Goal: Check status: Check status

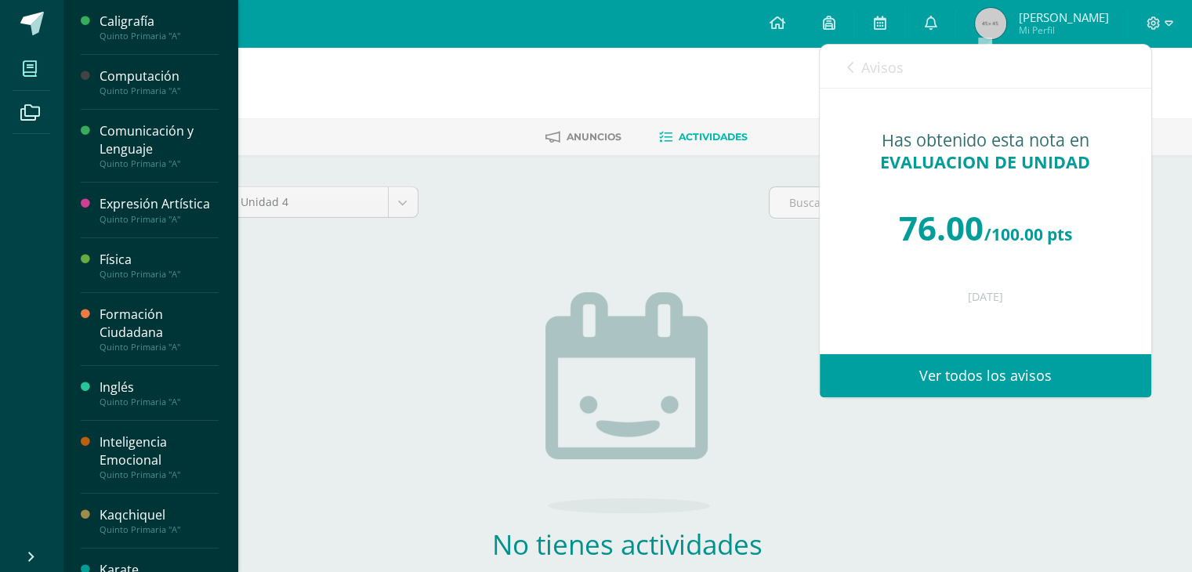
click at [22, 66] on span at bounding box center [30, 68] width 35 height 35
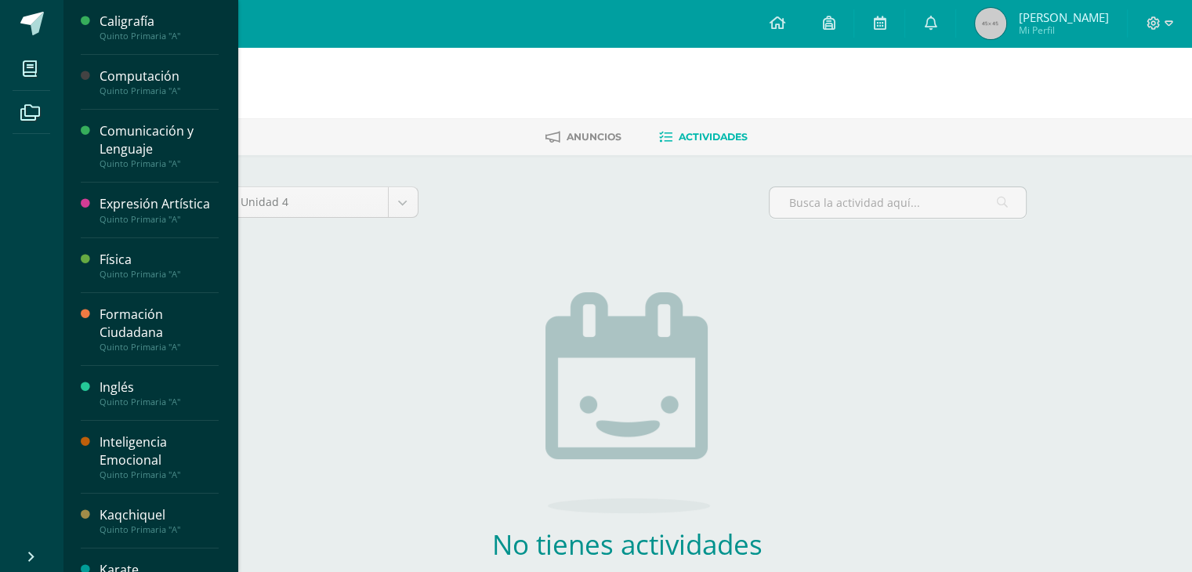
click at [141, 390] on div "Inglés" at bounding box center [159, 388] width 119 height 18
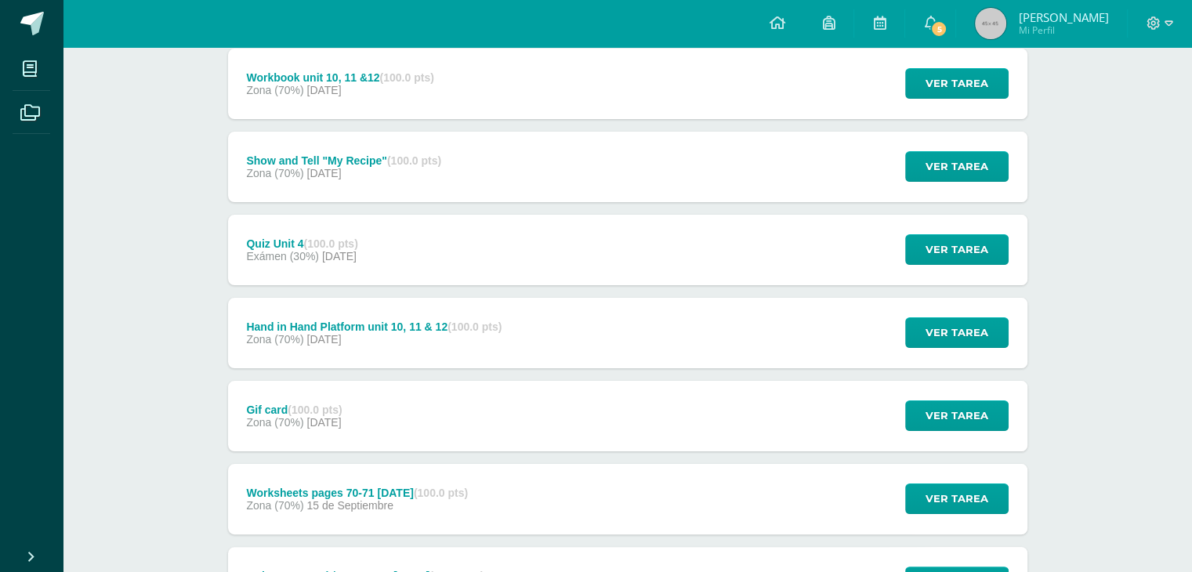
scroll to position [235, 0]
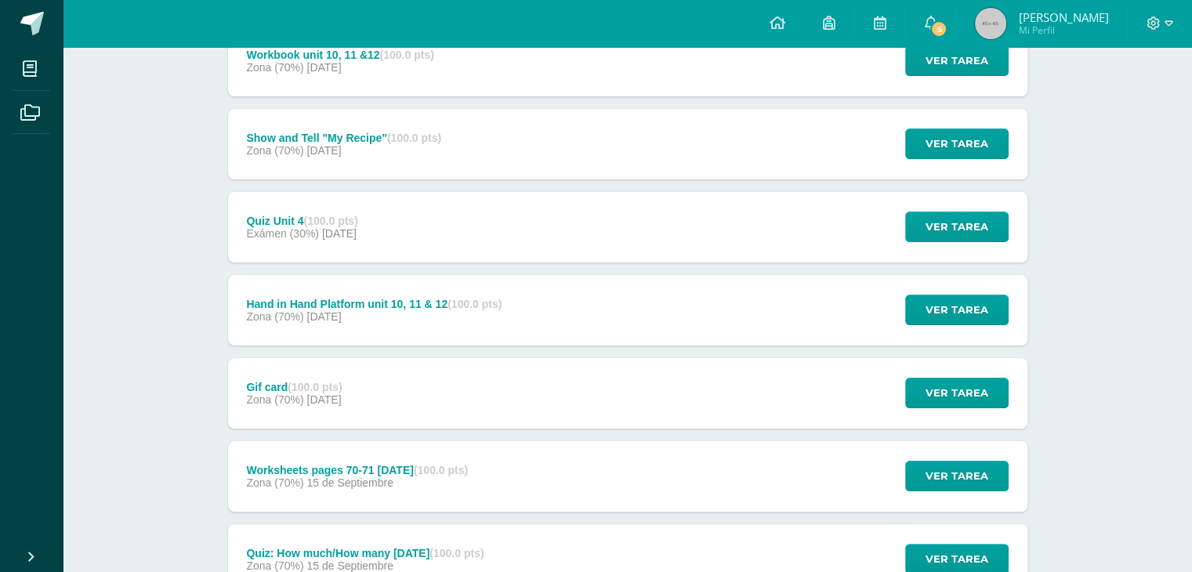
click at [434, 229] on div "Quiz Unit 4 (100.0 pts) Exámen (30%) 12 de Octubre Ver tarea Quiz Unit 4 Inglés…" at bounding box center [627, 227] width 799 height 71
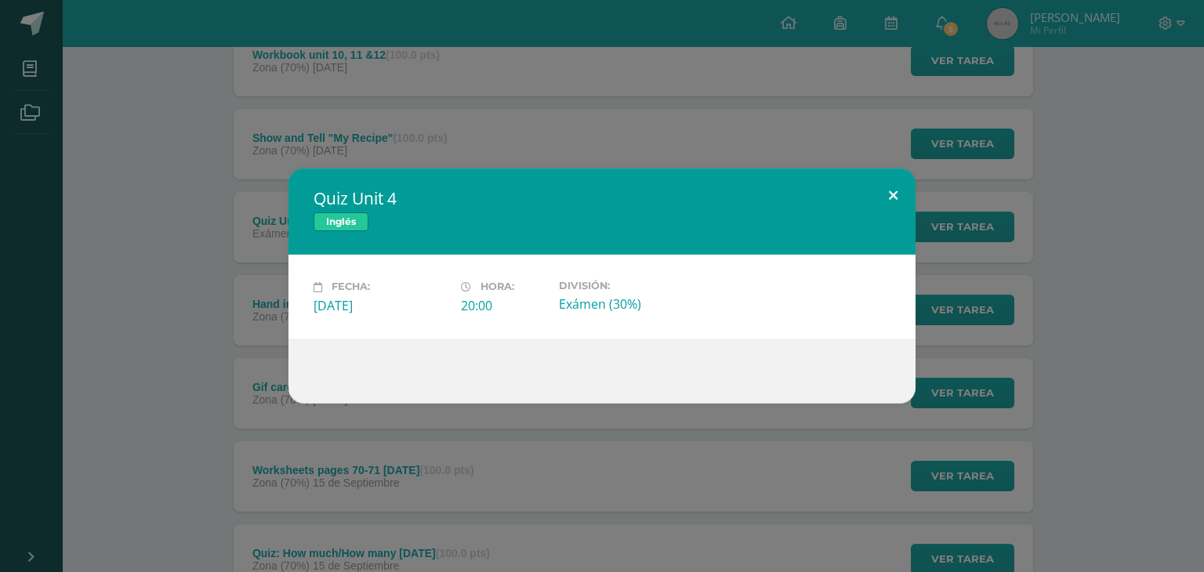
click at [885, 191] on button at bounding box center [893, 194] width 45 height 53
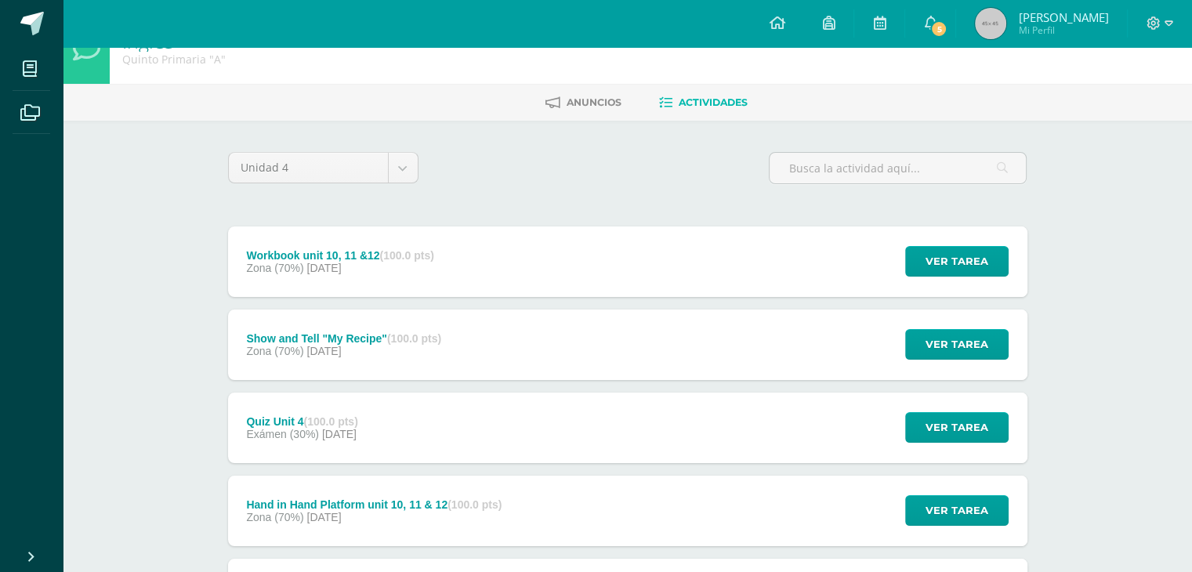
scroll to position [78, 0]
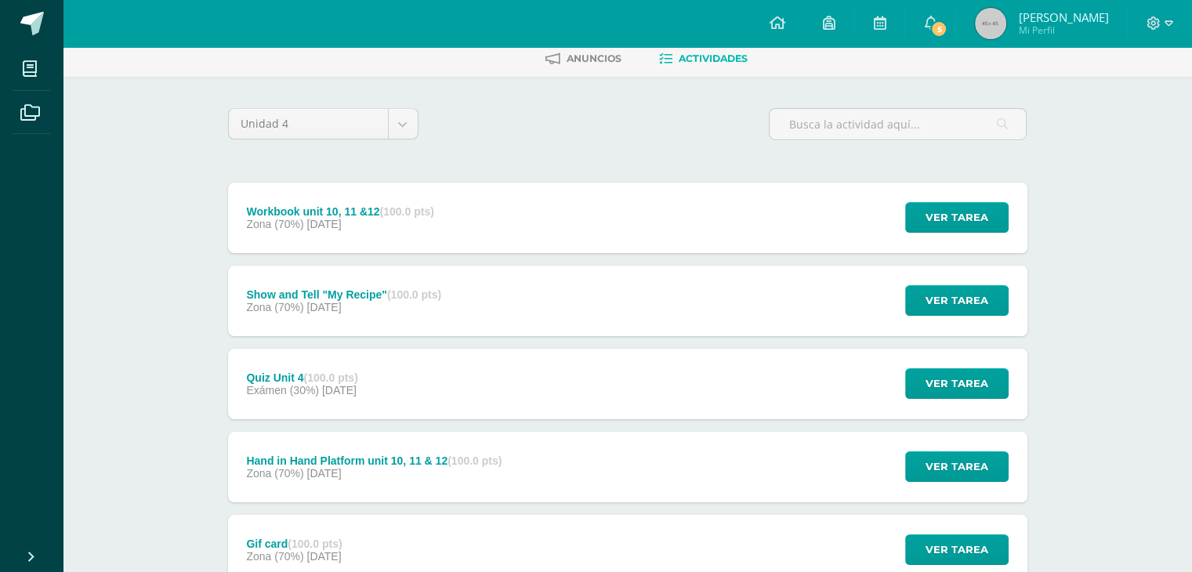
click at [439, 383] on div "Quiz Unit 4 (100.0 pts) Exámen (30%) 12 de Octubre Ver tarea Quiz Unit 4 Inglés…" at bounding box center [627, 384] width 799 height 71
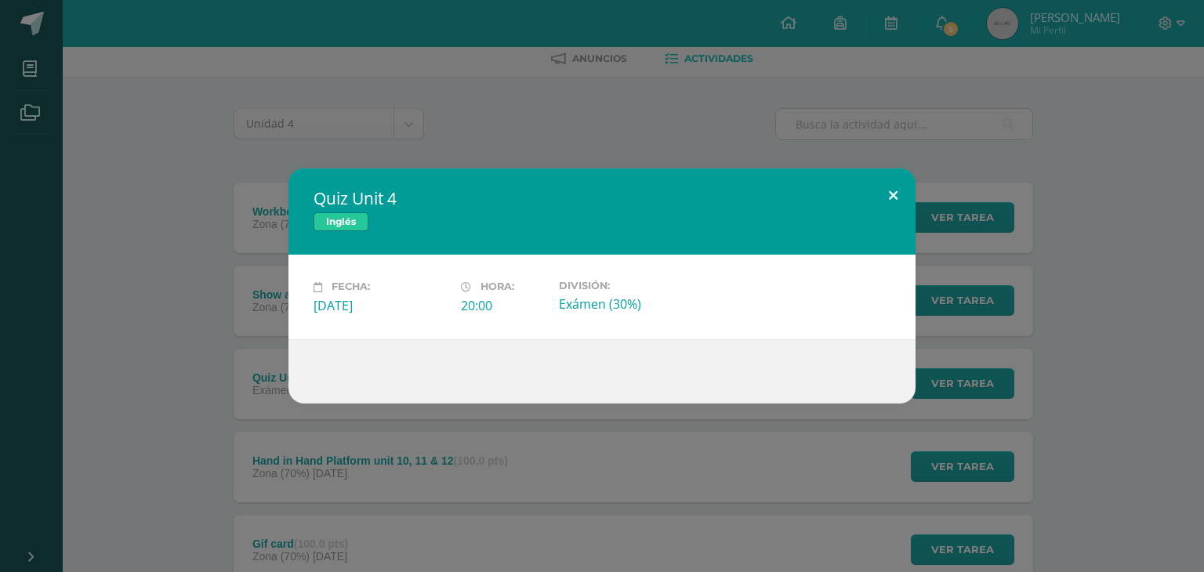
click at [888, 190] on button at bounding box center [893, 194] width 45 height 53
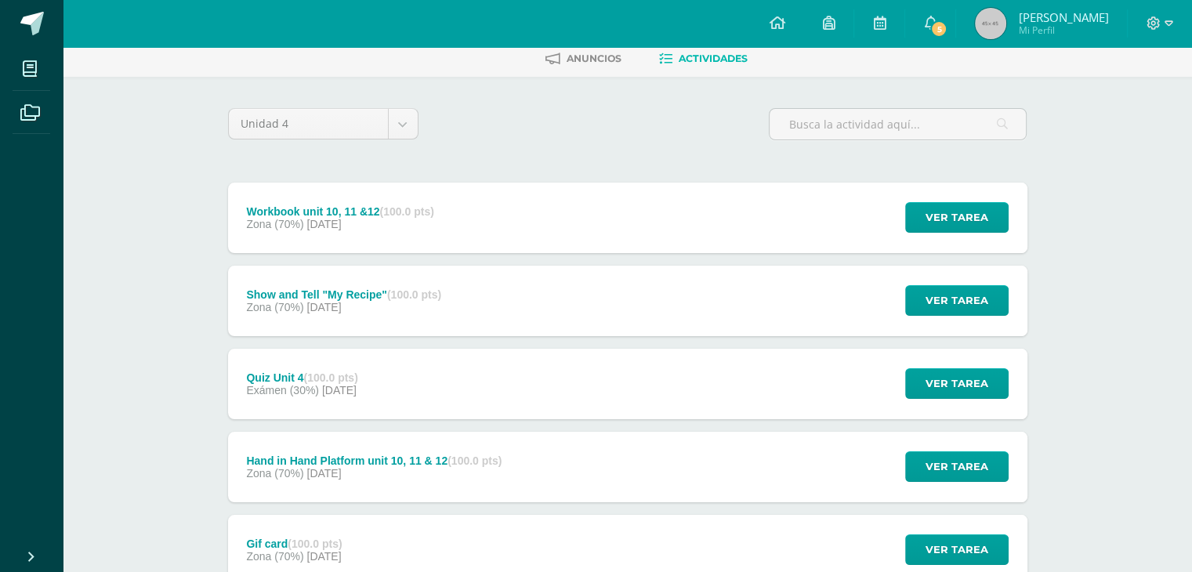
click at [587, 222] on div "Workbook unit 10, 11 &12 (100.0 pts) Zona (70%) 12 de Octubre Ver tarea Workboo…" at bounding box center [627, 218] width 799 height 71
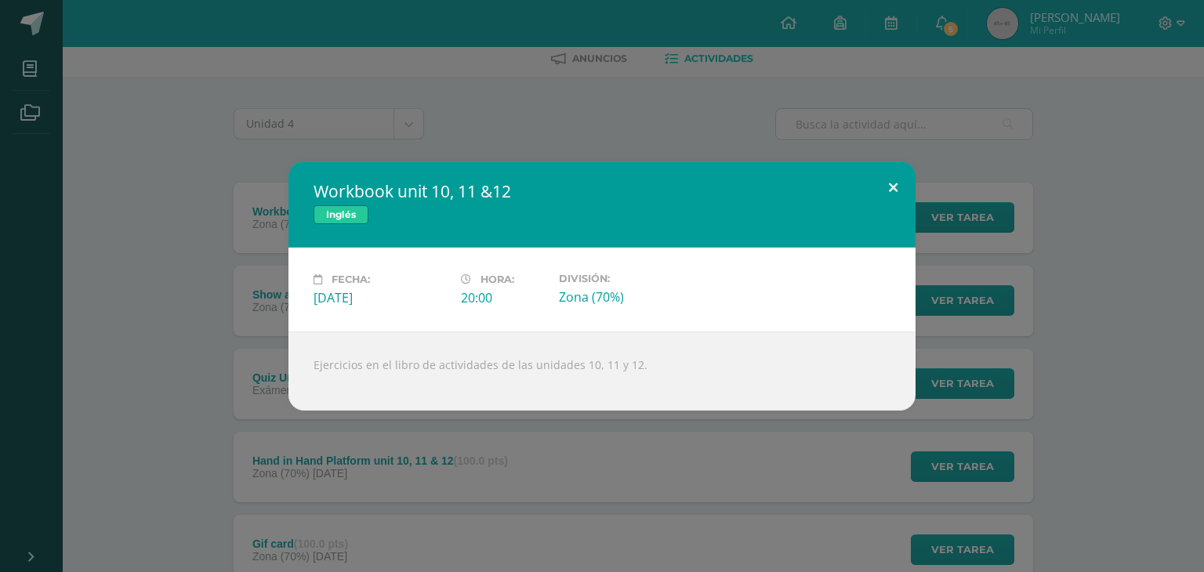
click at [893, 183] on button at bounding box center [893, 187] width 45 height 53
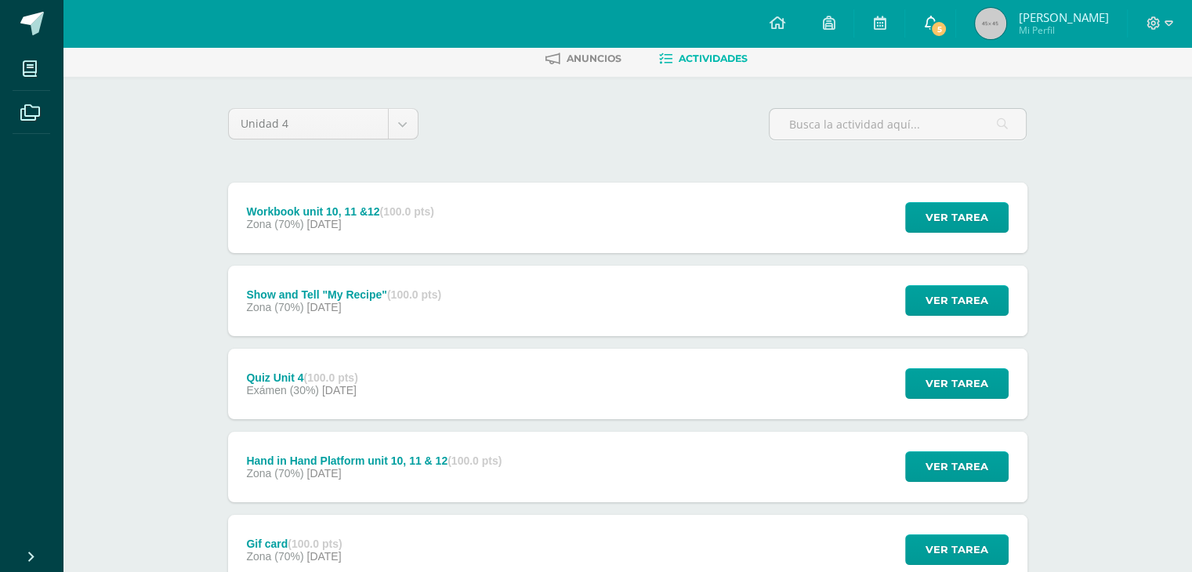
click at [948, 24] on span "5" at bounding box center [938, 28] width 17 height 17
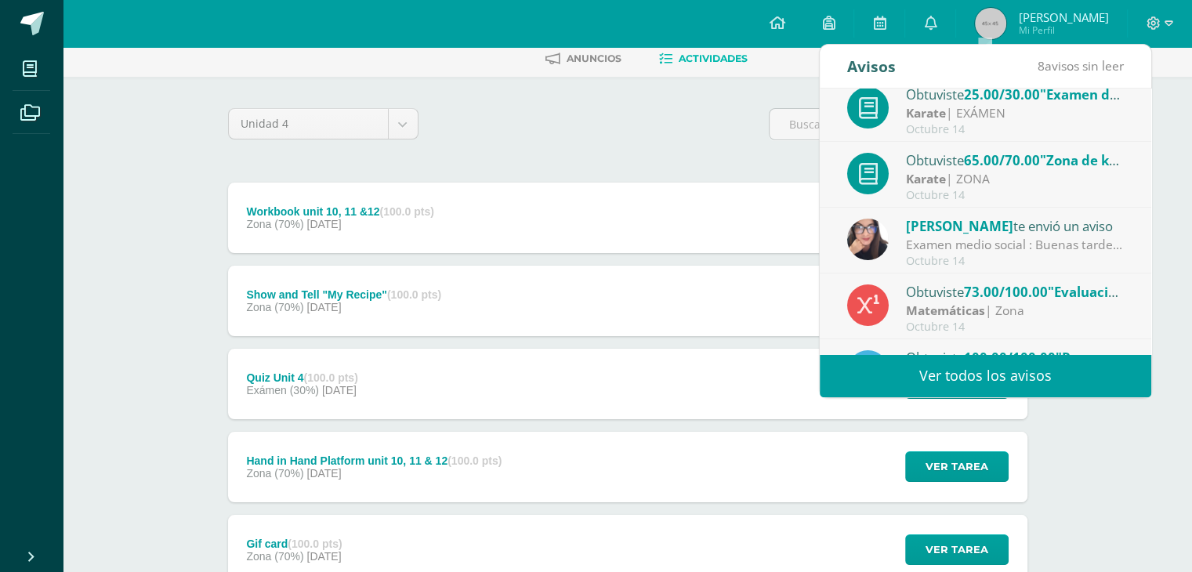
click at [1022, 246] on div "Examen medio social : Buenas tardes perdone que hasta hoy le envié lo del exame…" at bounding box center [1015, 245] width 218 height 18
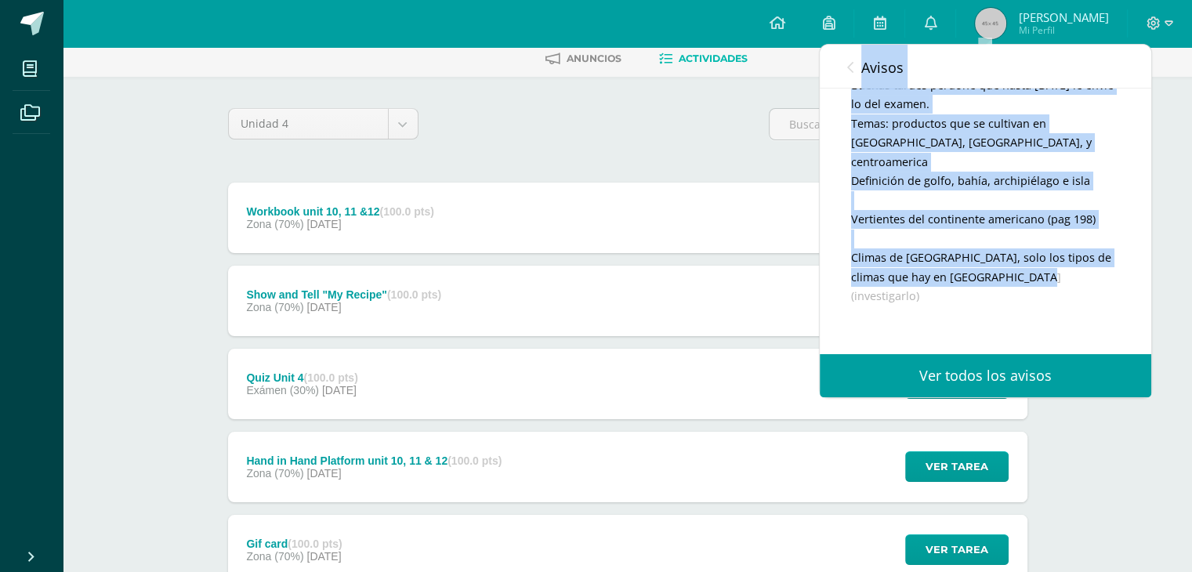
scroll to position [0, 0]
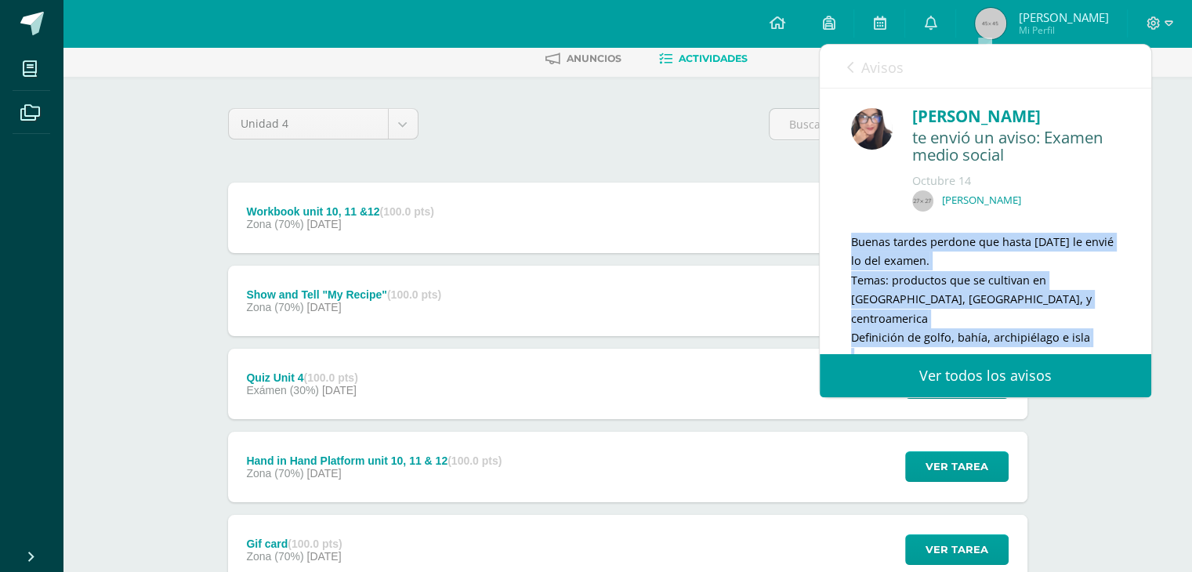
drag, startPoint x: 1058, startPoint y: 277, endPoint x: 836, endPoint y: 199, distance: 235.0
click at [836, 199] on div "Cindi Zelada te envió un aviso: Examen medio social Octubre 14 Mateo Ruano Buen…" at bounding box center [986, 370] width 332 height 563
copy div "Buenas tardes perdone que hasta hoy le envié lo del examen. Temas: productos qu…"
click at [937, 23] on icon at bounding box center [930, 23] width 13 height 14
click at [937, 26] on icon at bounding box center [930, 23] width 13 height 14
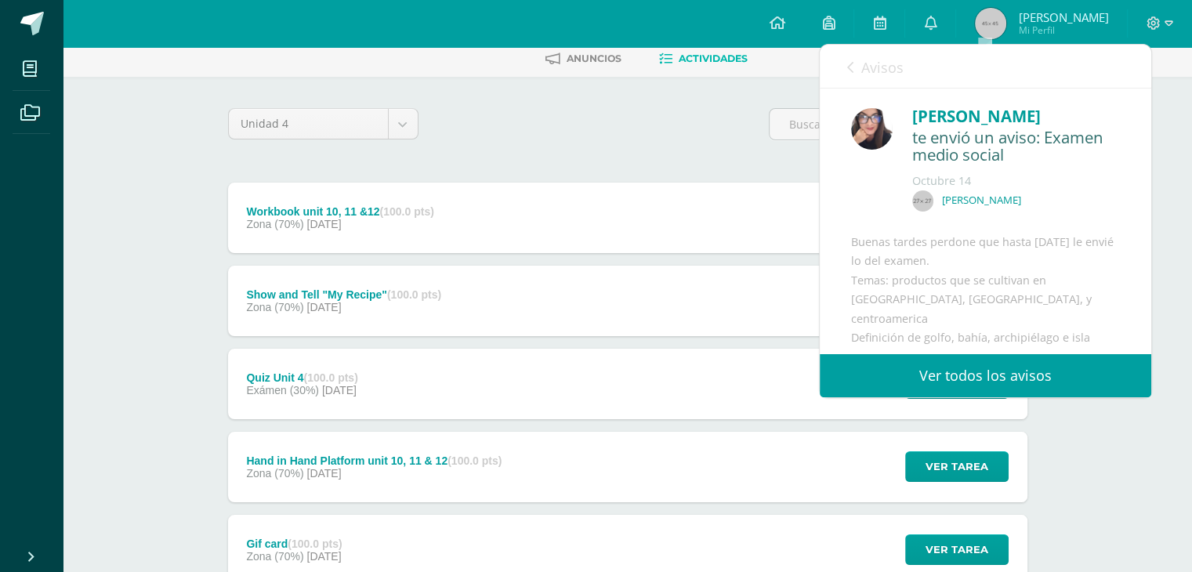
click at [699, 127] on div "Unidad 4 Unidad 1 Unidad 2 Unidad 3 Unidad 4" at bounding box center [628, 130] width 812 height 45
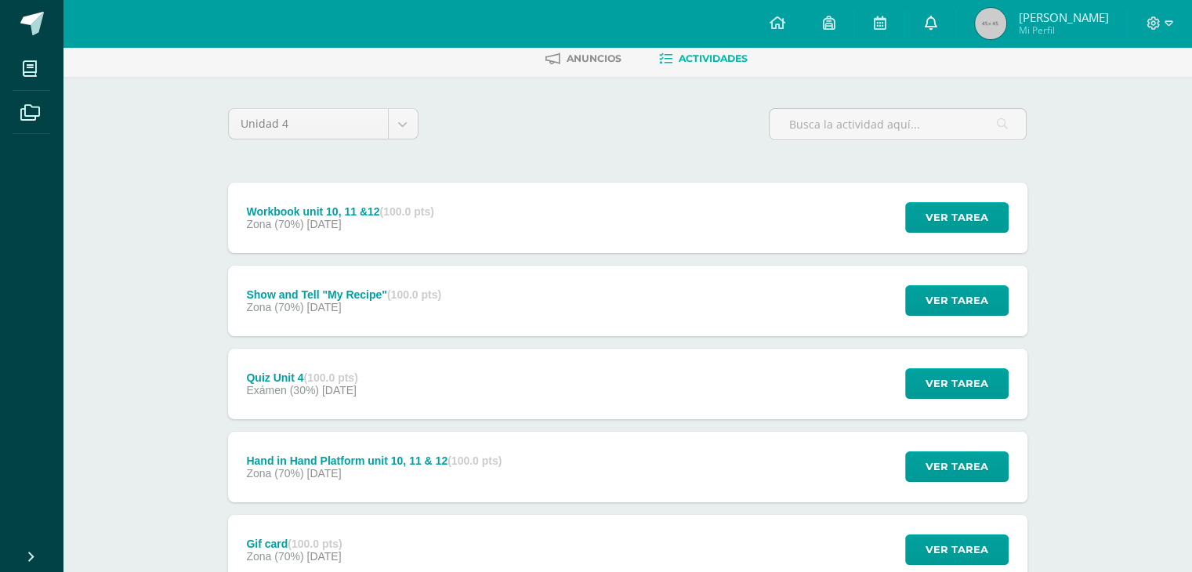
click at [937, 23] on icon at bounding box center [930, 23] width 13 height 14
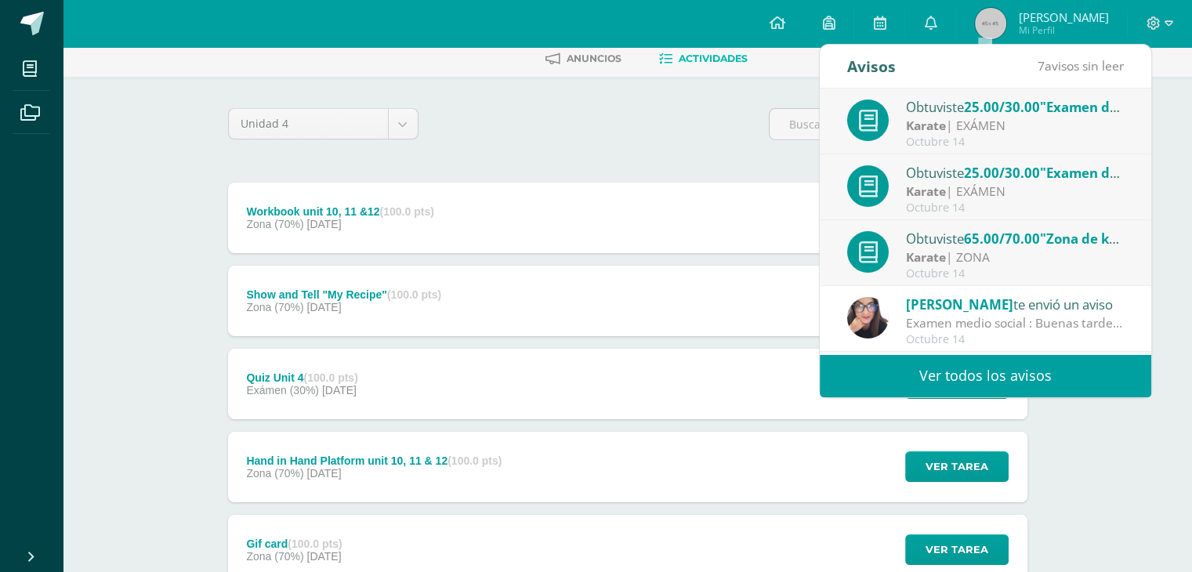
click at [636, 132] on div "Unidad 4 Unidad 1 Unidad 2 Unidad 3 Unidad 4" at bounding box center [628, 130] width 812 height 45
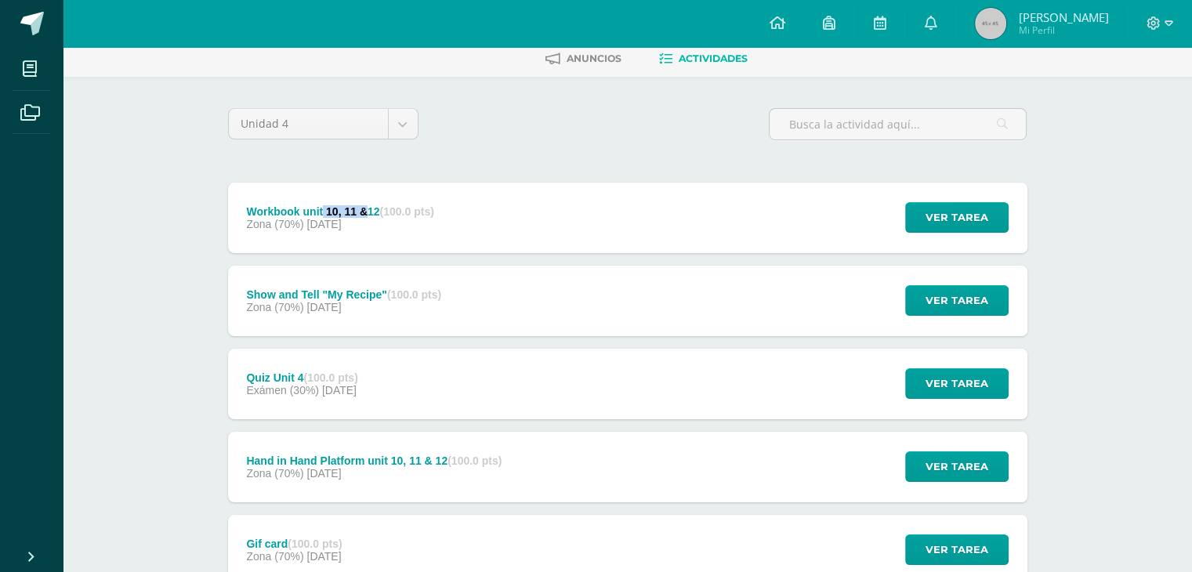
drag, startPoint x: 324, startPoint y: 209, endPoint x: 366, endPoint y: 213, distance: 41.7
click at [366, 213] on div "Workbook unit 10, 11 &12 (100.0 pts)" at bounding box center [339, 211] width 187 height 13
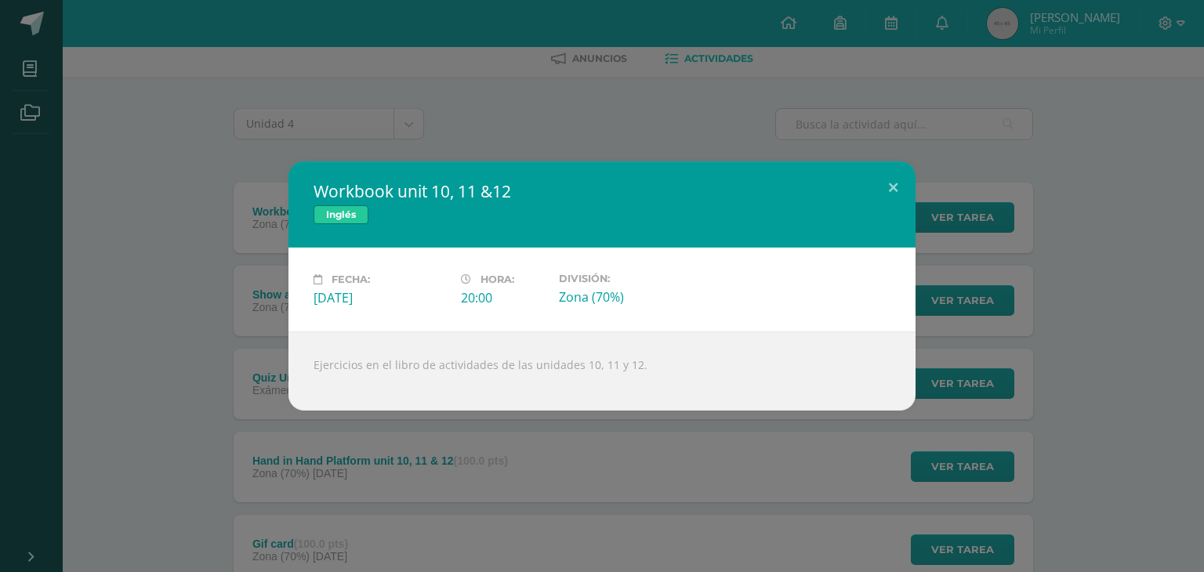
copy div "10, 11 &"
